Goal: Check status: Check status

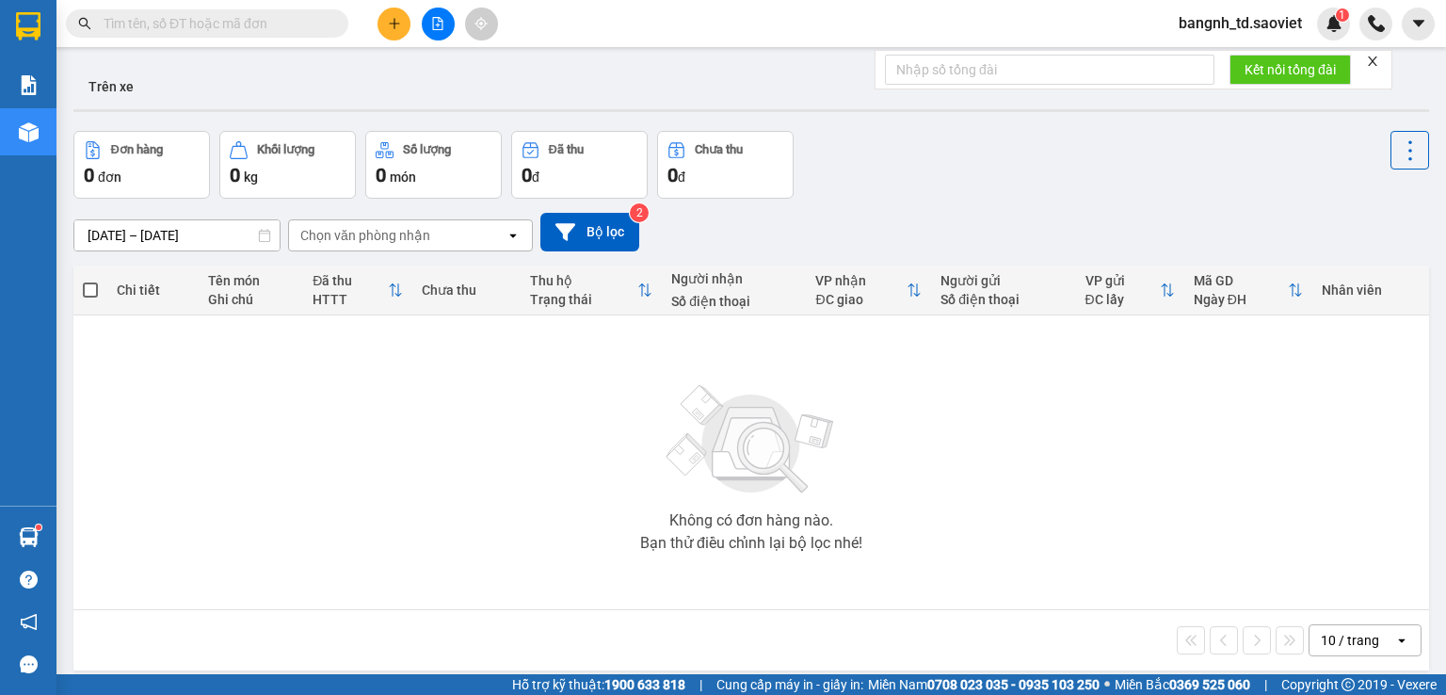
click at [157, 35] on span at bounding box center [207, 23] width 282 height 28
click at [157, 31] on input "text" at bounding box center [215, 23] width 222 height 21
paste input "0961936572"
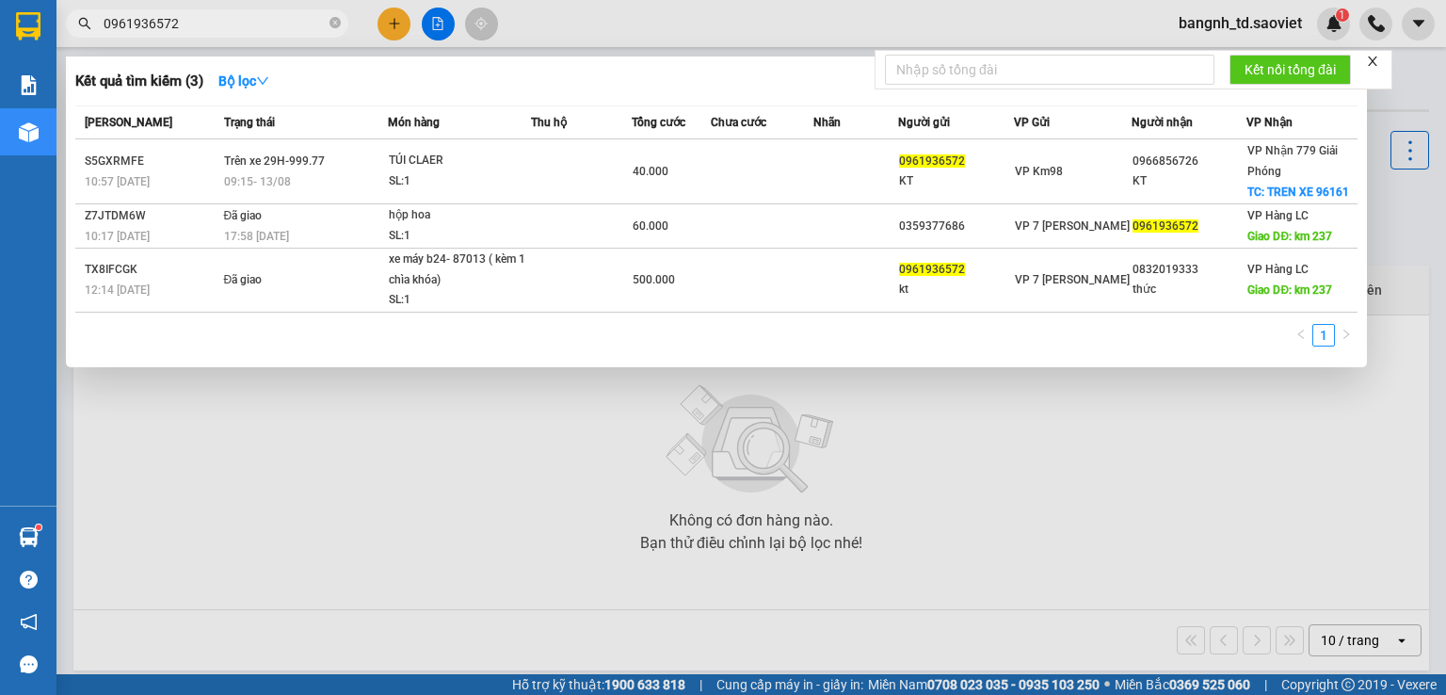
type input "0961936572"
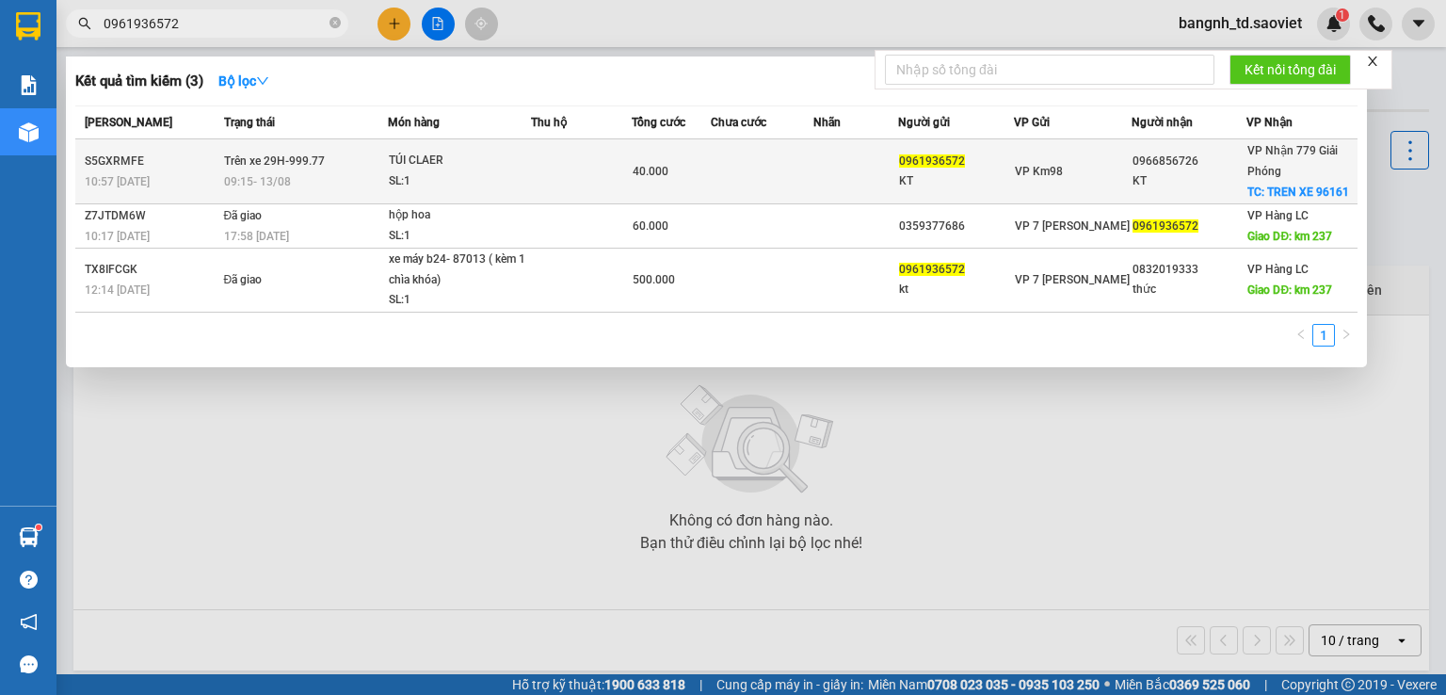
click at [585, 185] on td at bounding box center [581, 171] width 101 height 65
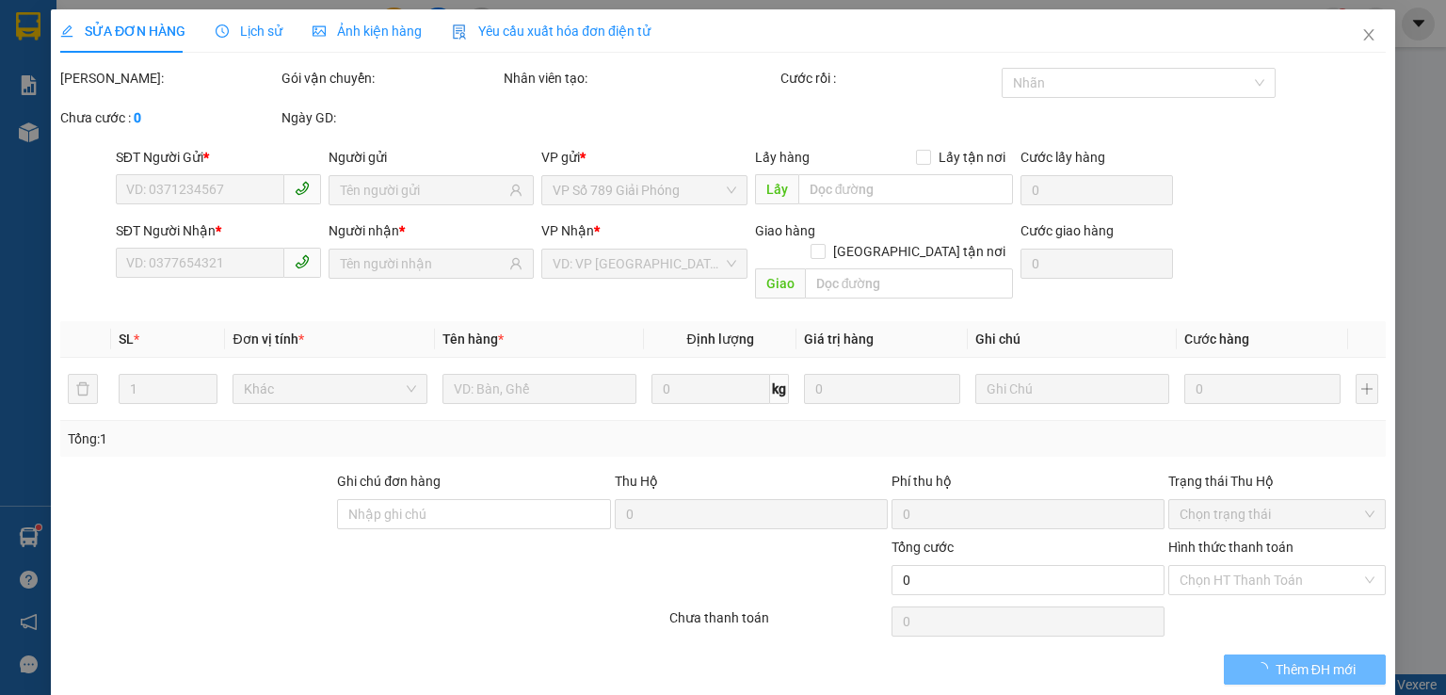
type input "0961936572"
type input "KT"
type input "0966856726"
type input "KT"
checkbox input "true"
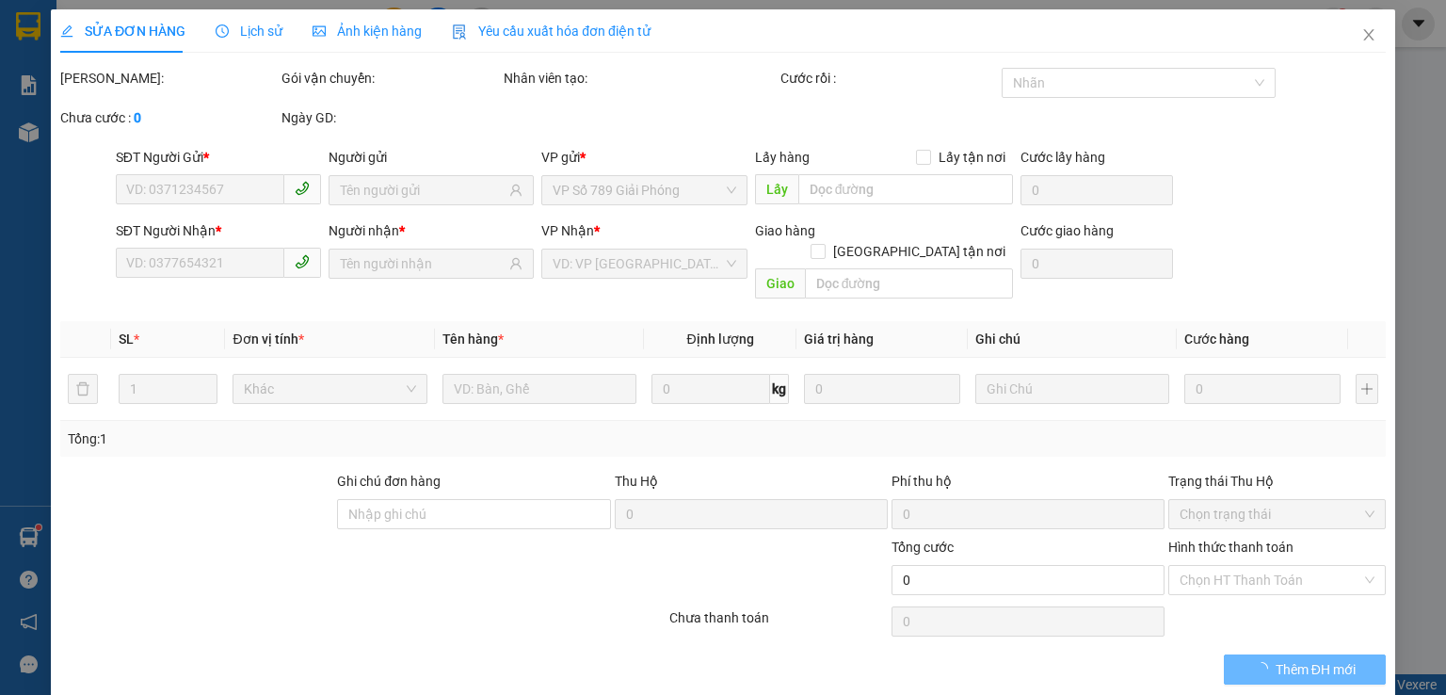
type input "TREN XE 96161"
type input "40.000"
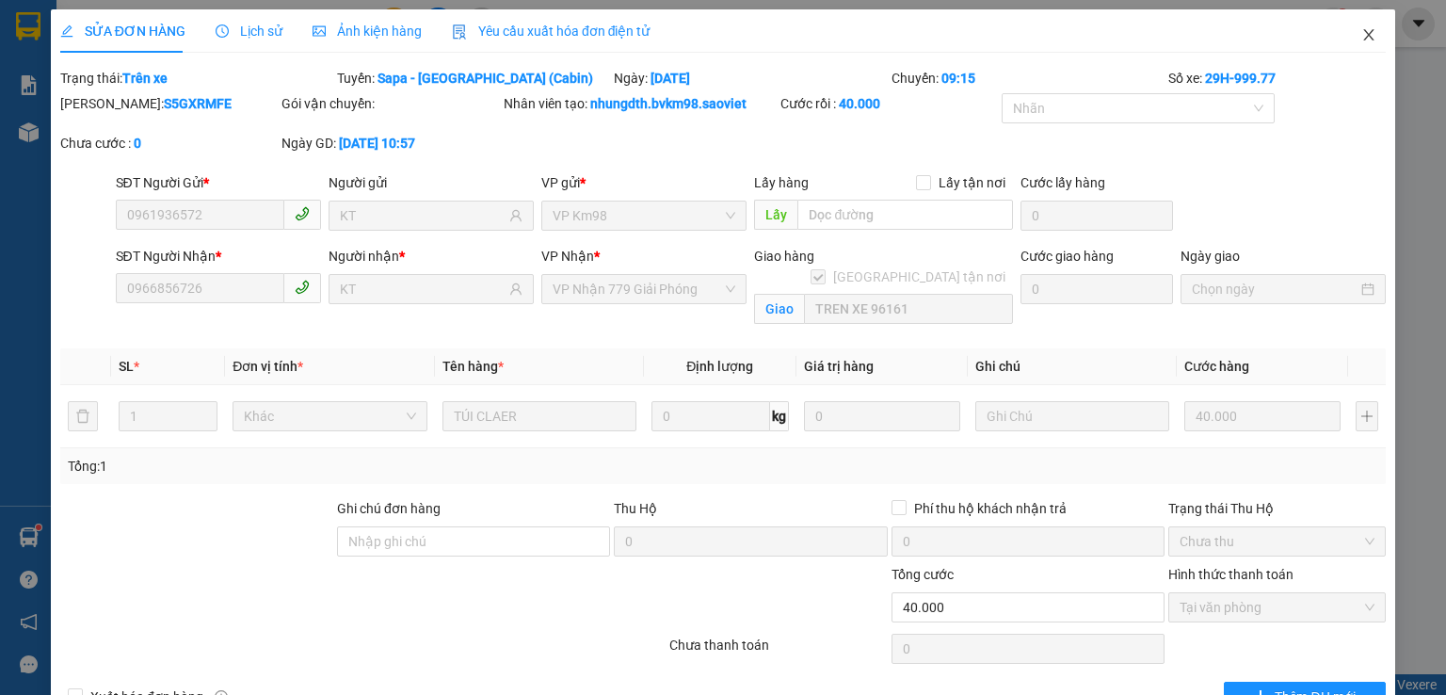
click at [1364, 37] on icon "close" at bounding box center [1369, 34] width 10 height 11
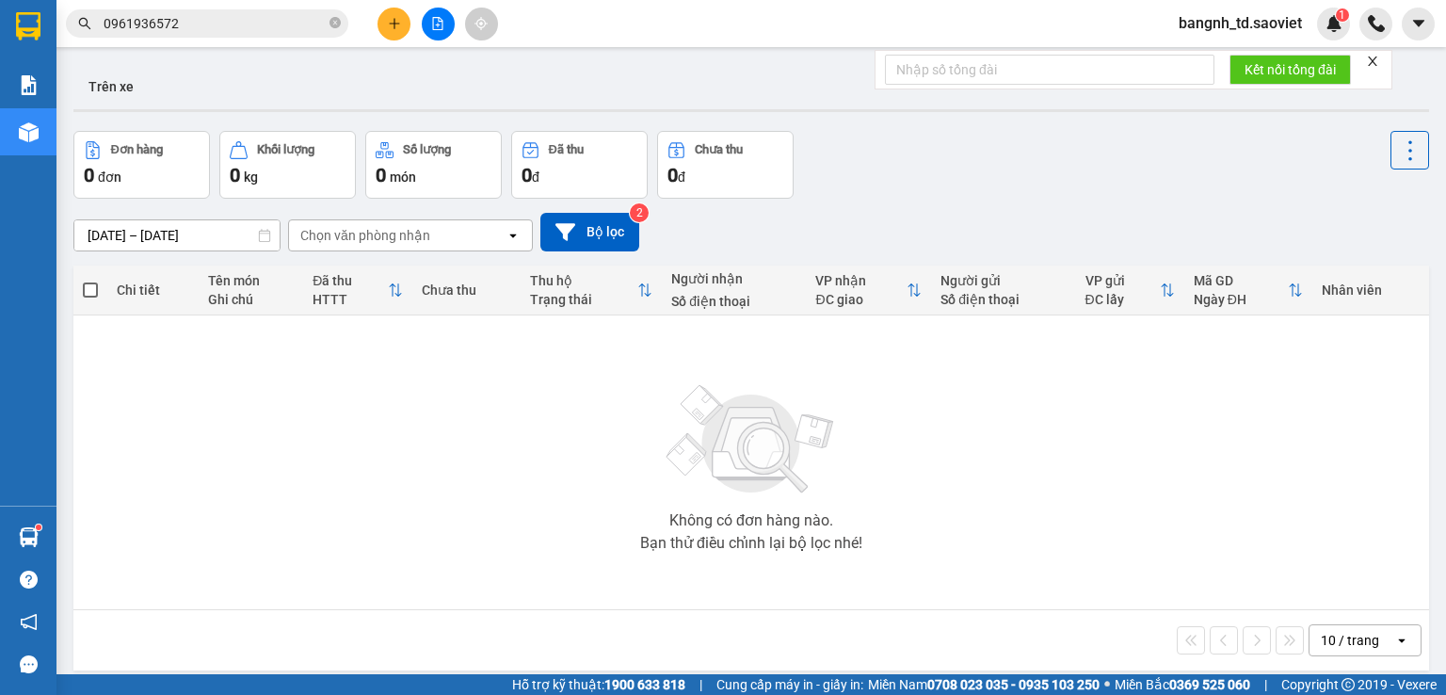
click at [234, 18] on input "0961936572" at bounding box center [215, 23] width 222 height 21
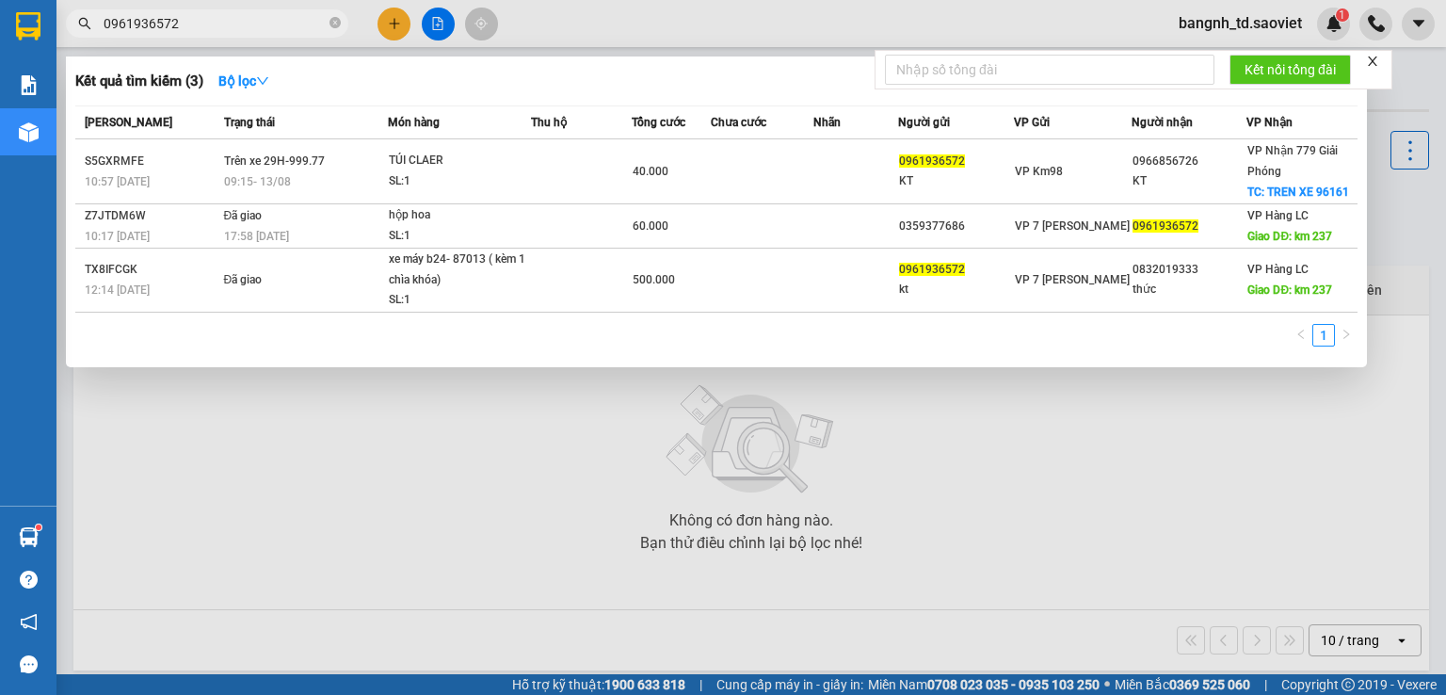
click at [1374, 54] on div at bounding box center [1372, 61] width 13 height 15
click at [1380, 61] on icon "close" at bounding box center [1372, 61] width 13 height 13
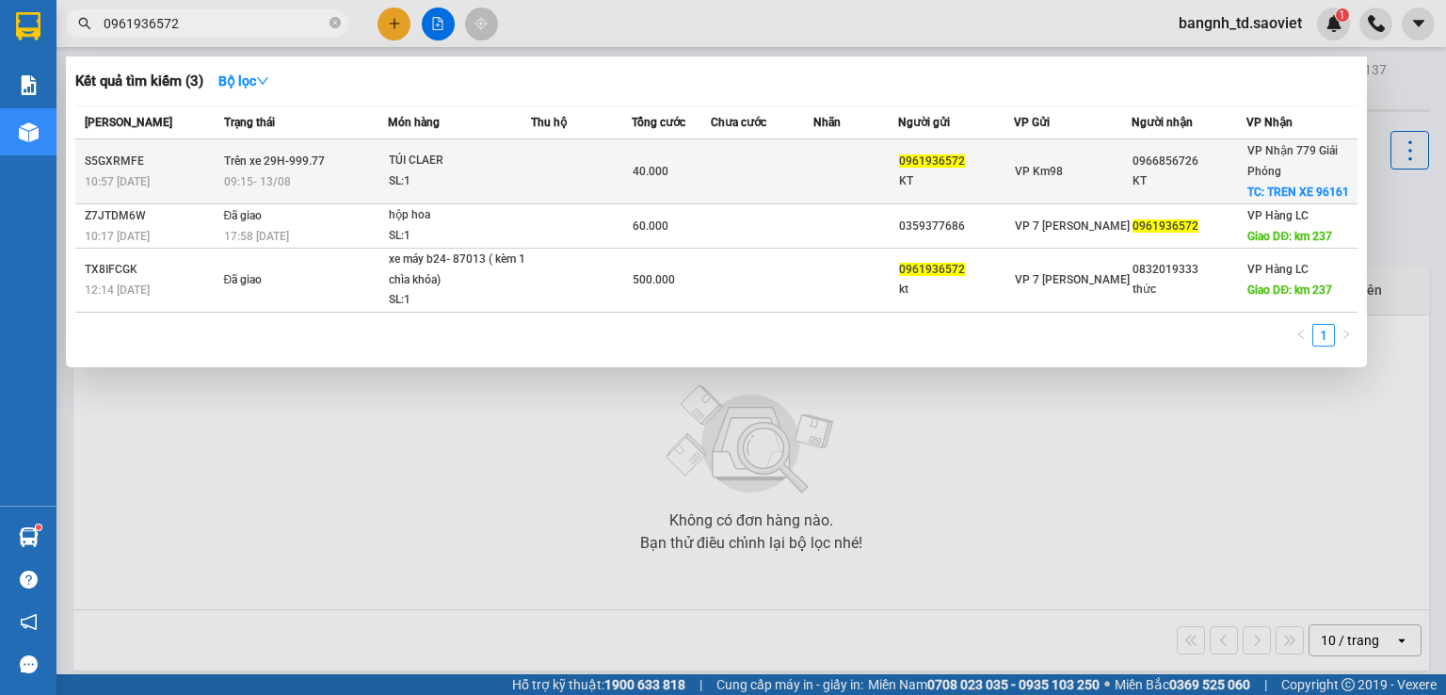
click at [500, 165] on div "TÚI CLAER" at bounding box center [459, 161] width 141 height 21
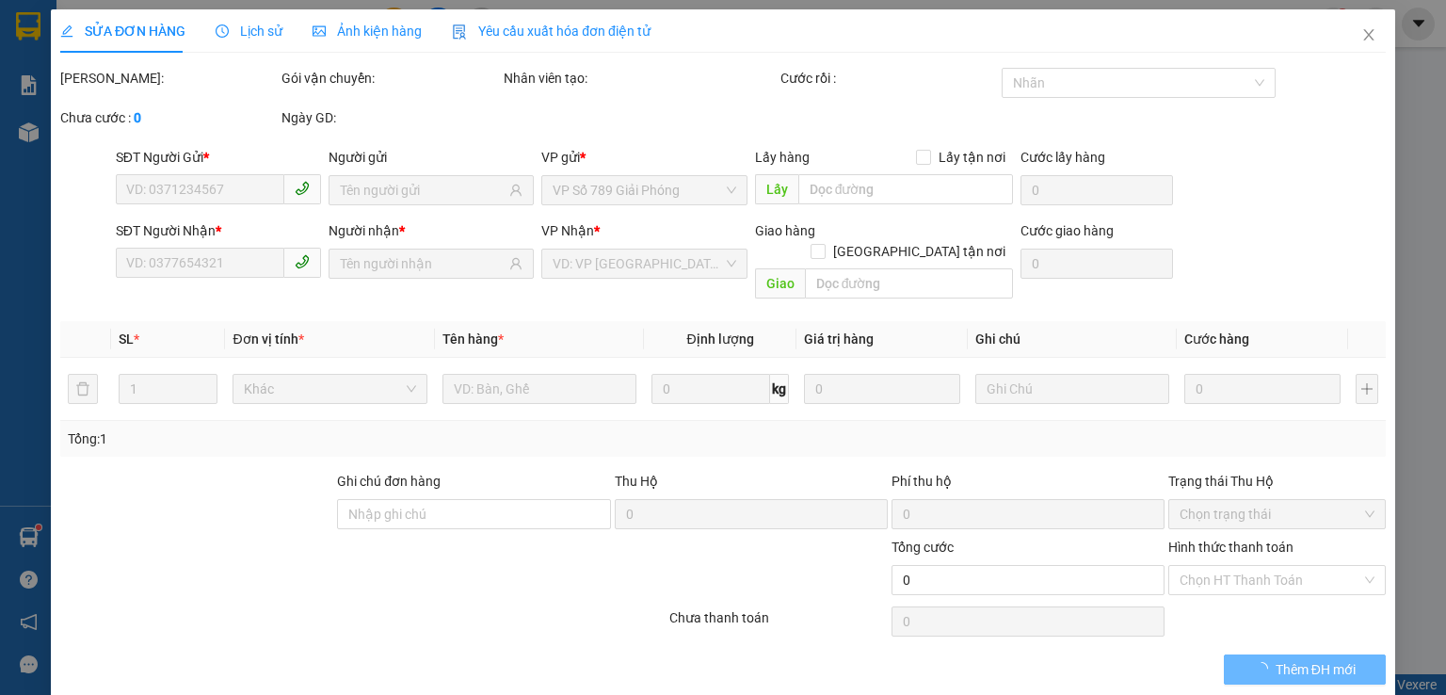
type input "0961936572"
type input "KT"
type input "0966856726"
type input "KT"
checkbox input "true"
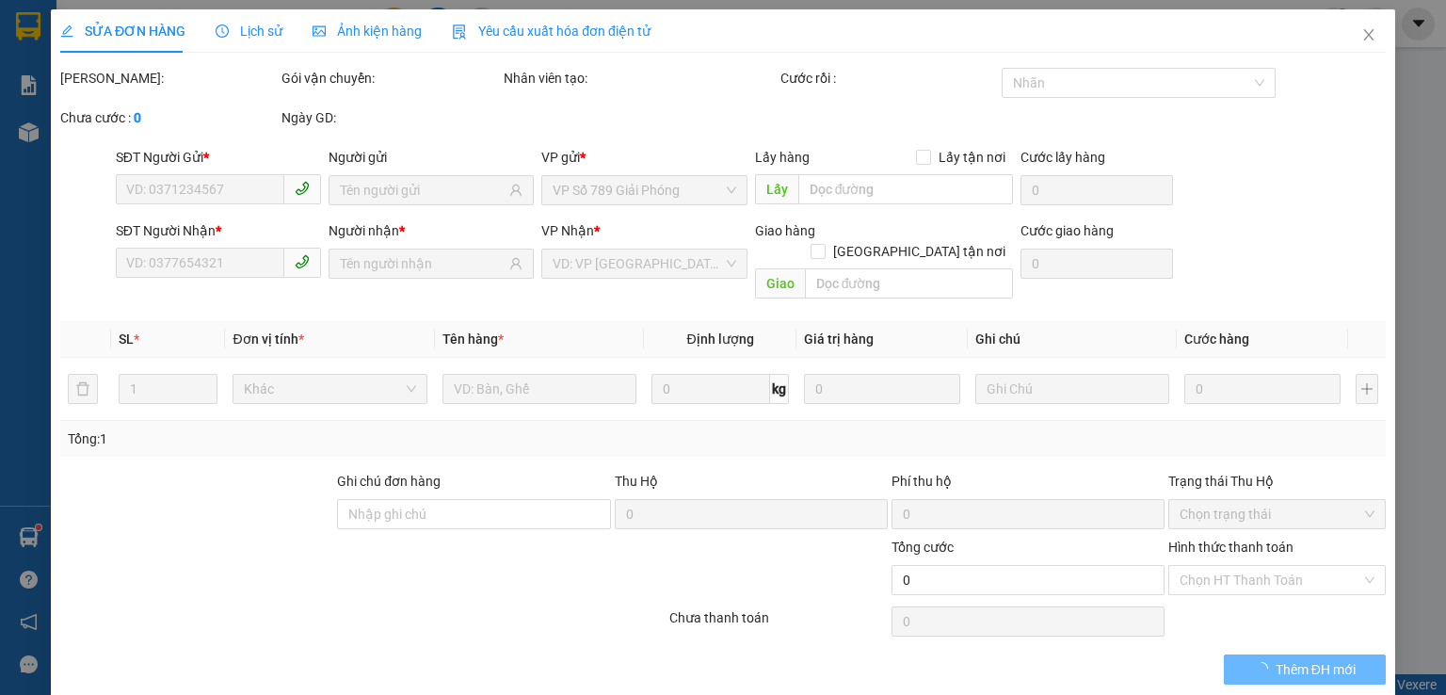
type input "TREN XE 96161"
type input "40.000"
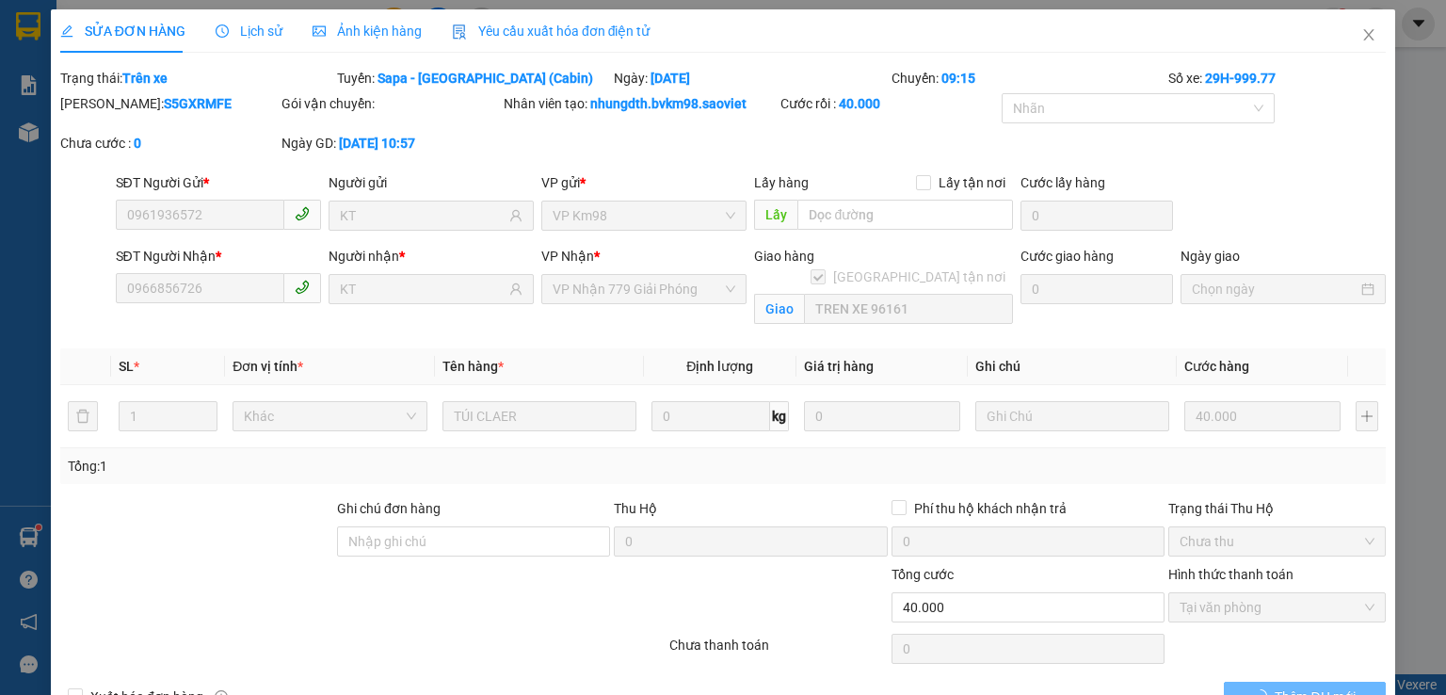
click at [221, 31] on icon "clock-circle" at bounding box center [222, 30] width 3 height 6
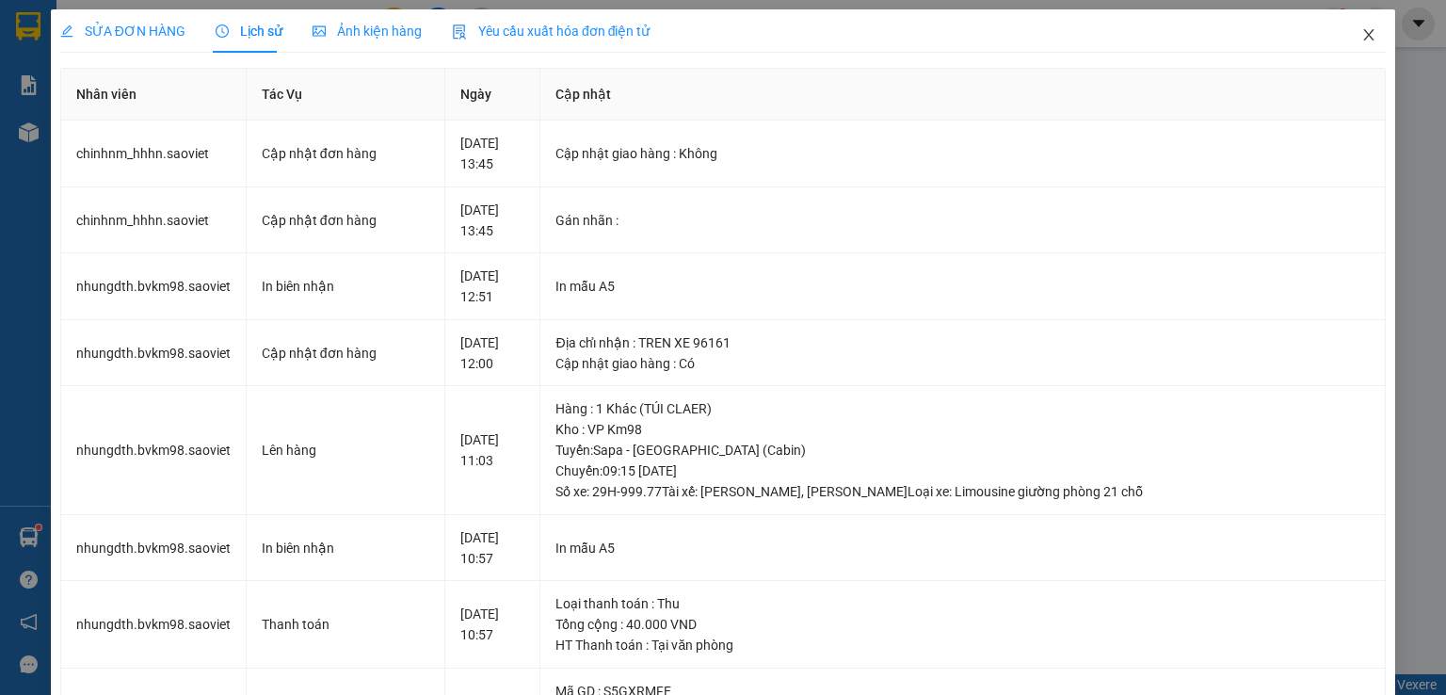
click at [1362, 31] on icon "close" at bounding box center [1369, 34] width 15 height 15
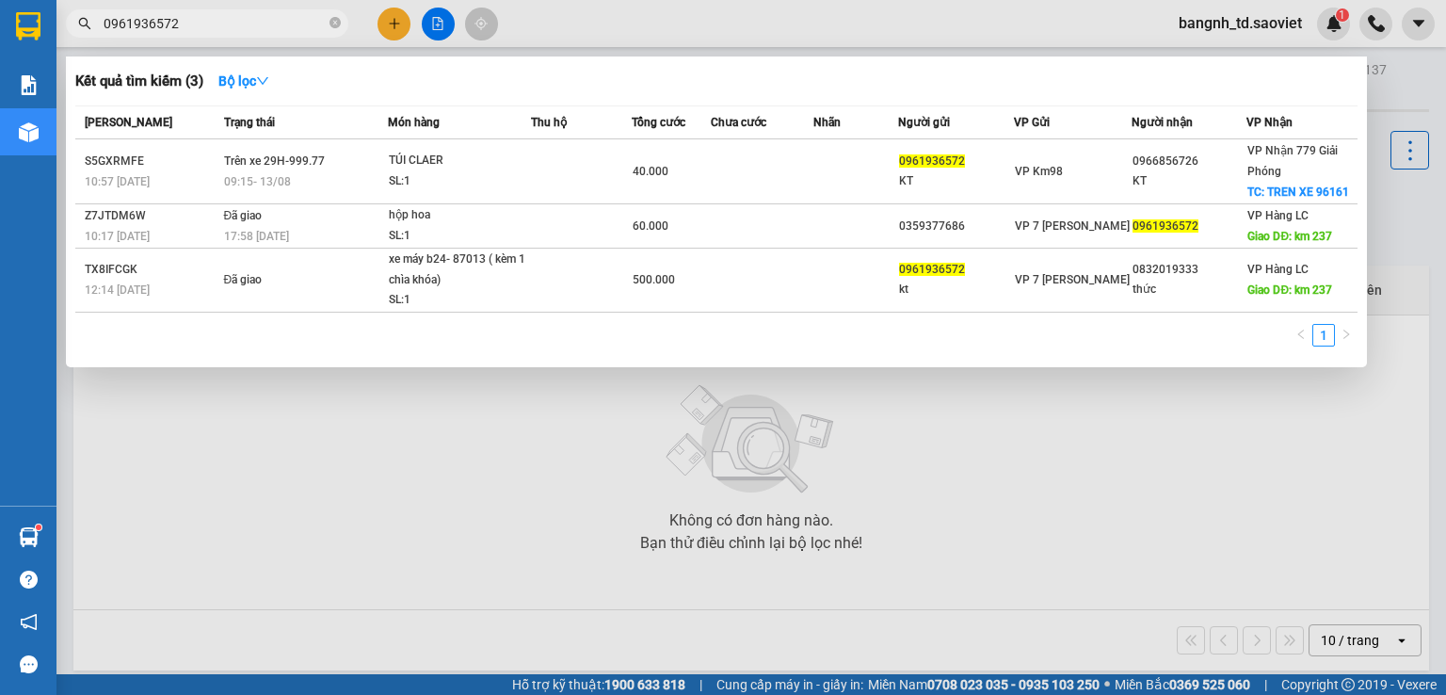
click at [241, 32] on input "0961936572" at bounding box center [215, 23] width 222 height 21
click at [186, 19] on input "0961936572" at bounding box center [215, 23] width 222 height 21
paste input "147427"
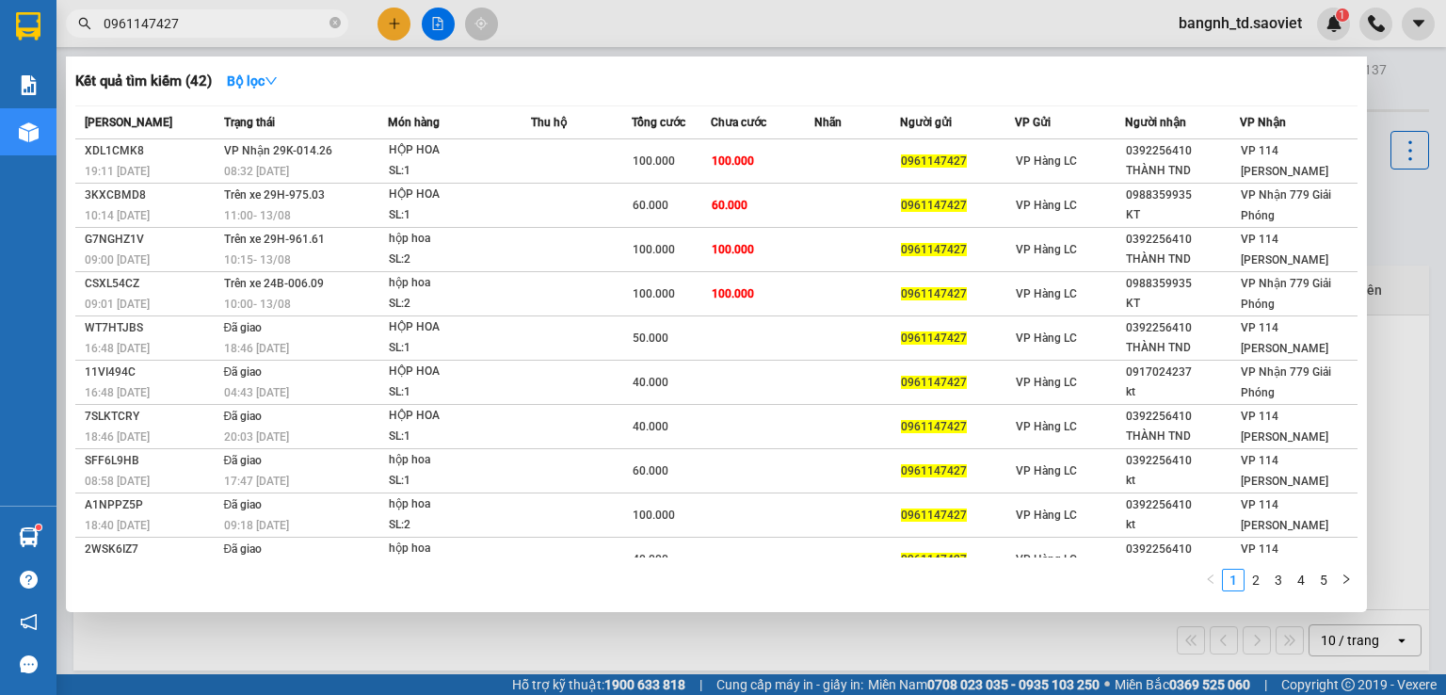
type input "0961147427"
click at [334, 22] on icon "close-circle" at bounding box center [335, 22] width 11 height 11
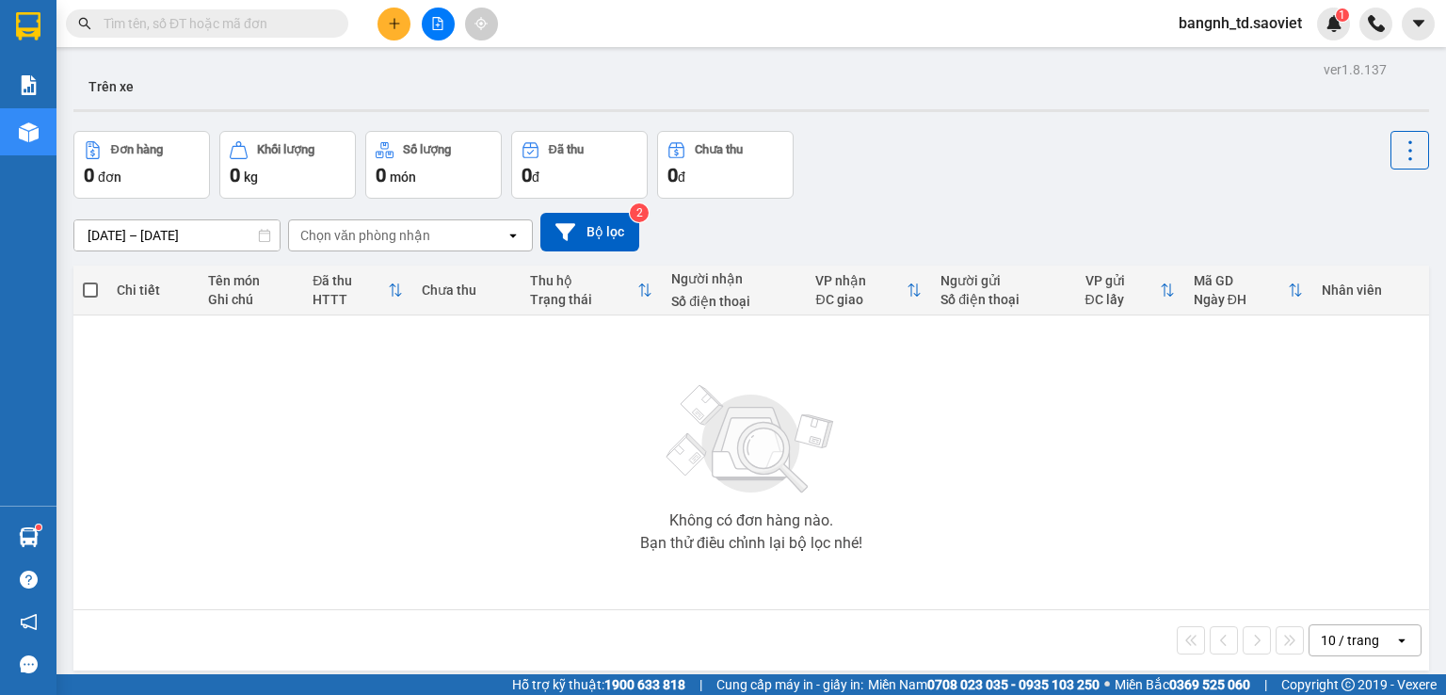
paste input "0961936572"
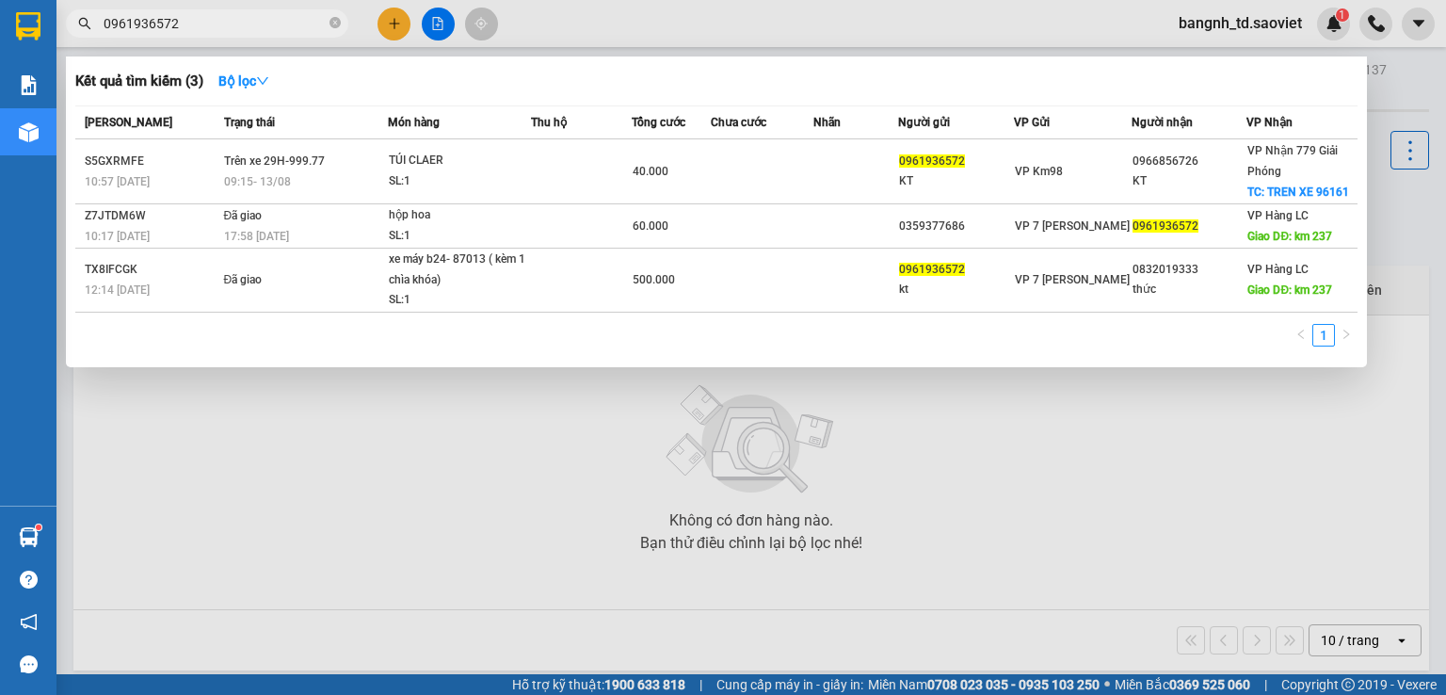
type input "0961936572"
click at [597, 82] on div "Kết quả tìm kiếm ( 3 ) Bộ lọc" at bounding box center [716, 81] width 1283 height 30
click at [323, 26] on input "0961936572" at bounding box center [215, 23] width 222 height 21
click at [331, 18] on icon "close-circle" at bounding box center [335, 22] width 11 height 11
